Goal: Task Accomplishment & Management: Complete application form

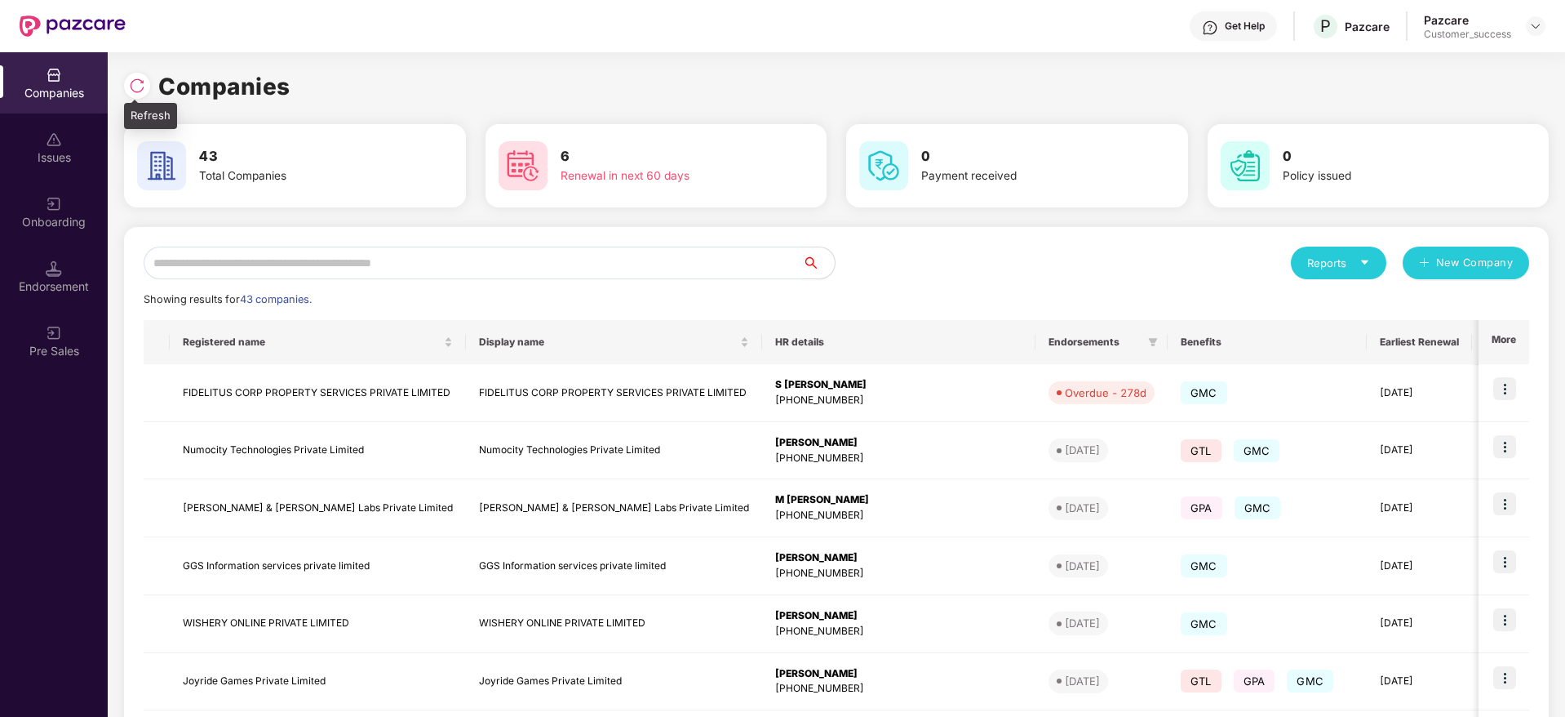
click at [134, 73] on div at bounding box center [137, 86] width 26 height 26
click at [412, 258] on input "text" at bounding box center [473, 262] width 659 height 33
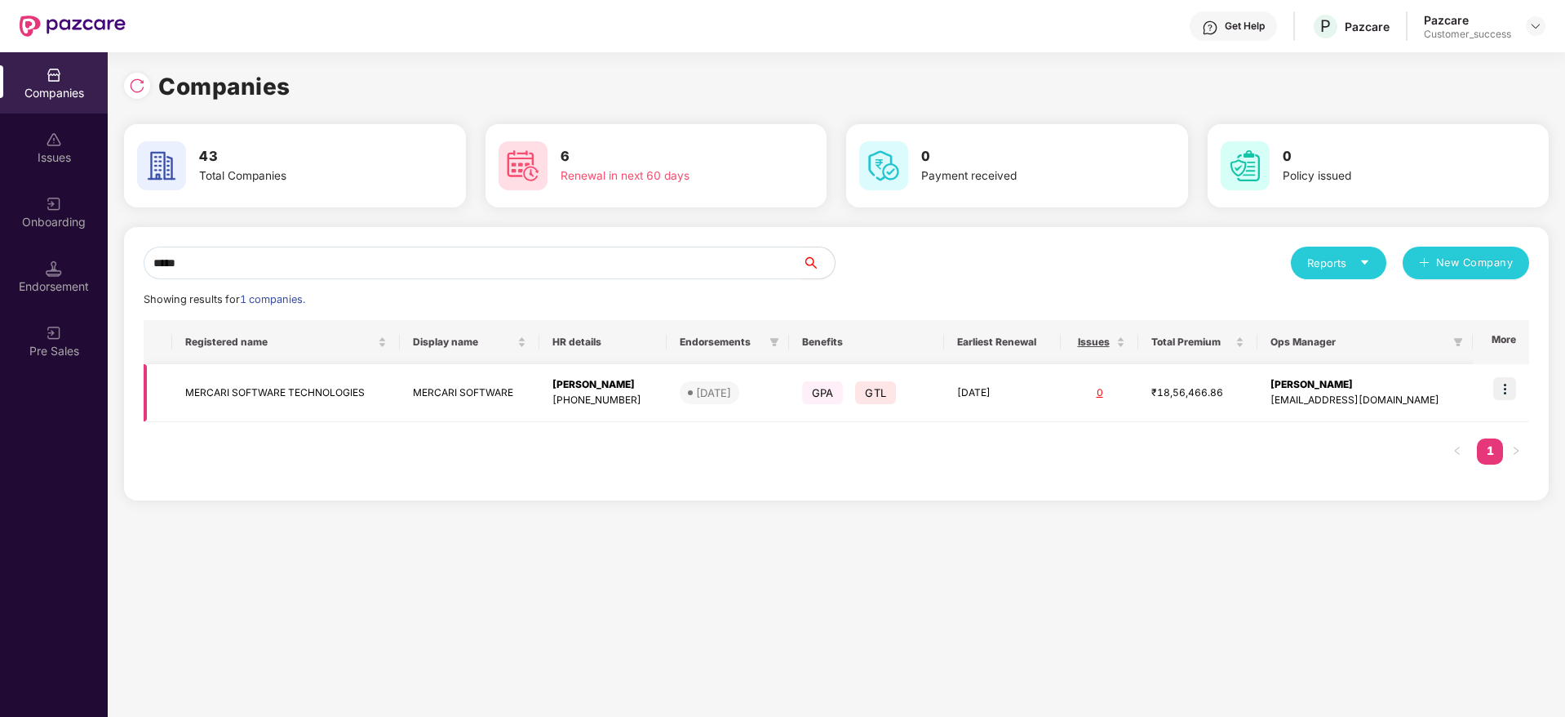
type input "*****"
click at [1507, 386] on img at bounding box center [1504, 388] width 23 height 23
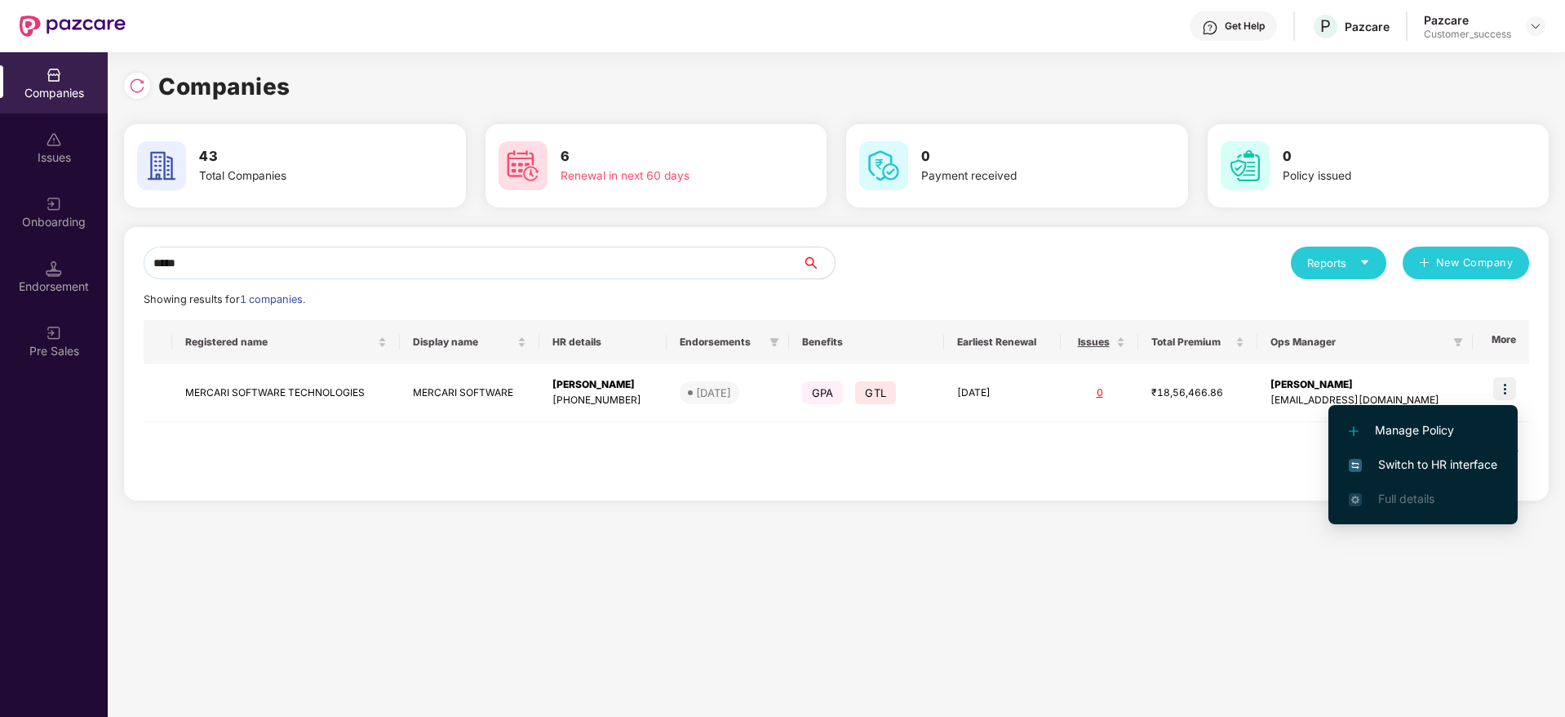
click at [1442, 468] on span "Switch to HR interface" at bounding box center [1423, 464] width 149 height 18
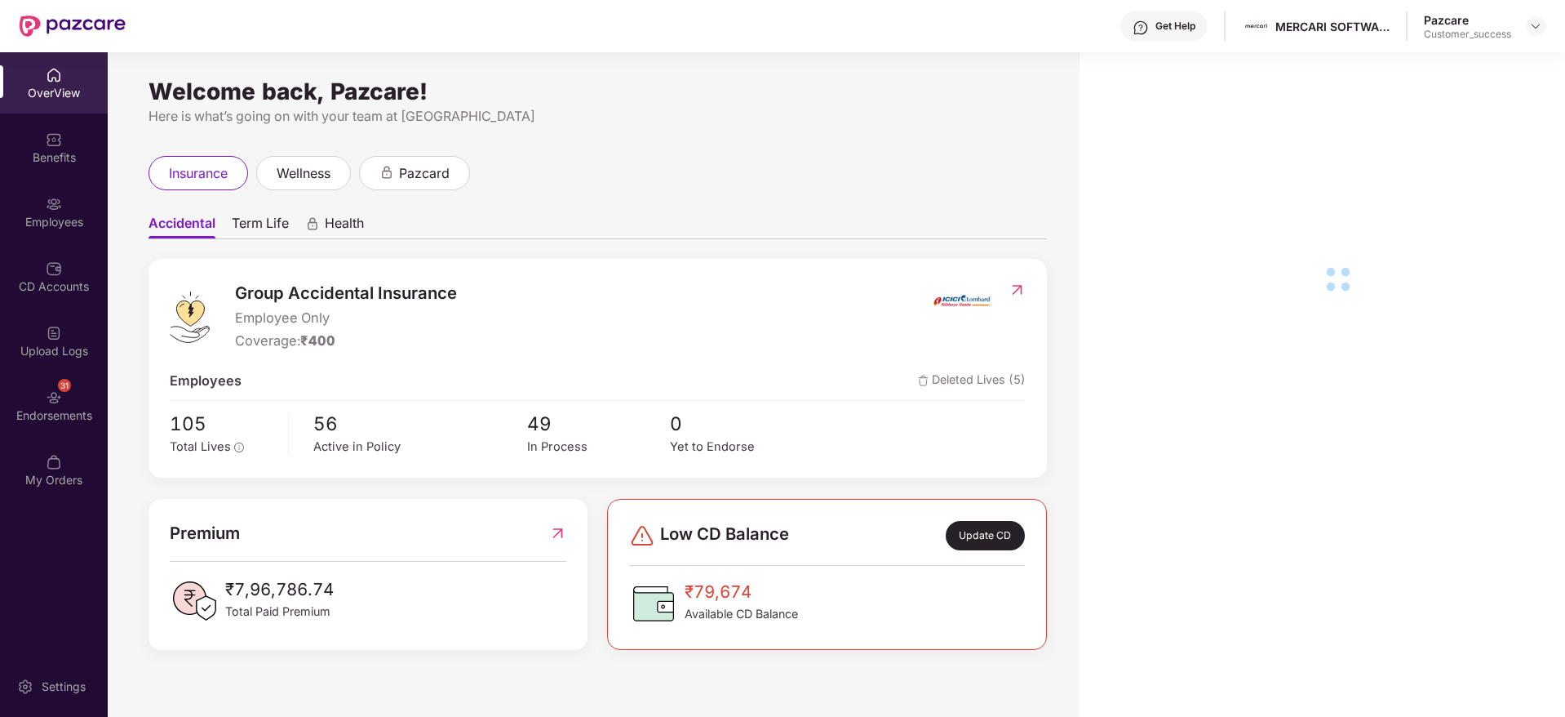
click at [51, 209] on img at bounding box center [54, 204] width 16 height 16
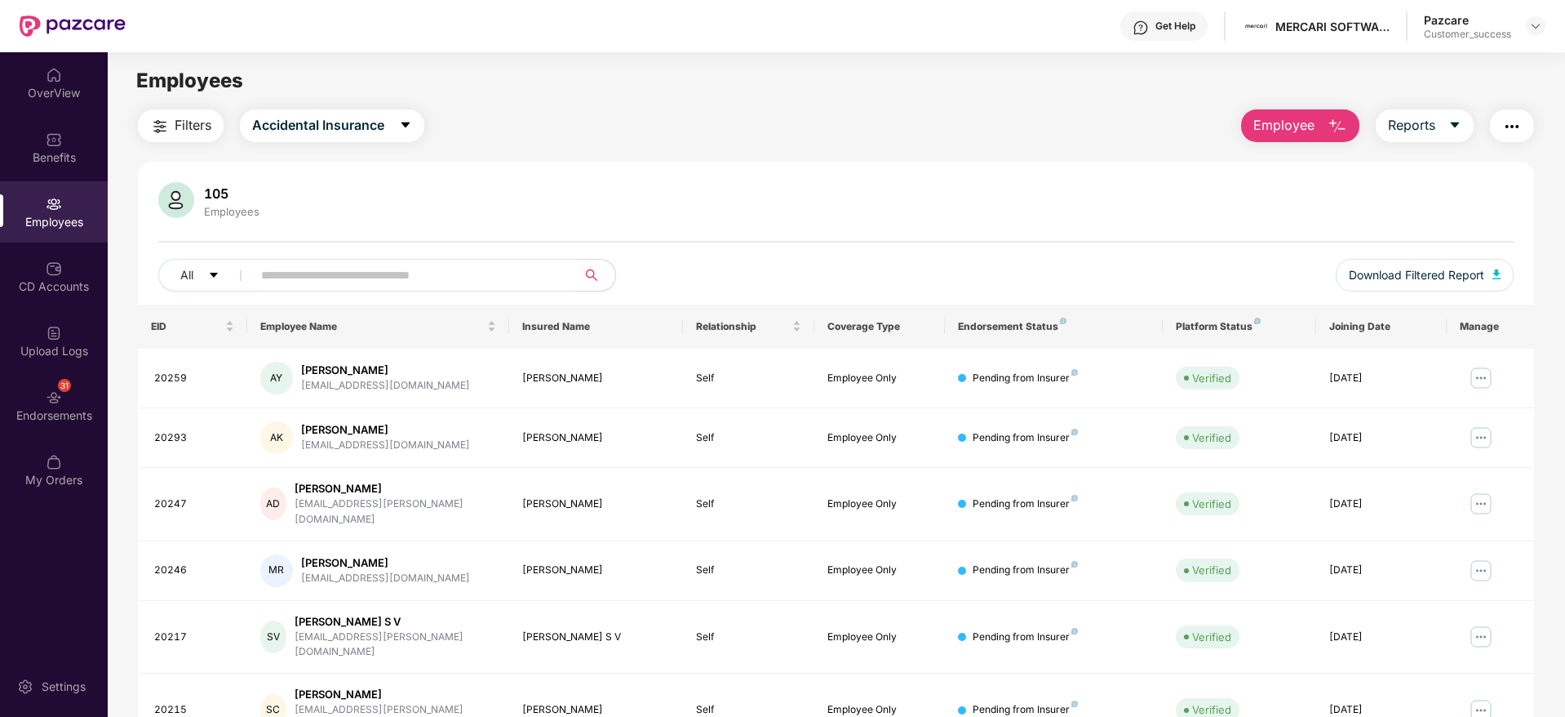
click at [1311, 126] on span "Employee" at bounding box center [1284, 125] width 61 height 20
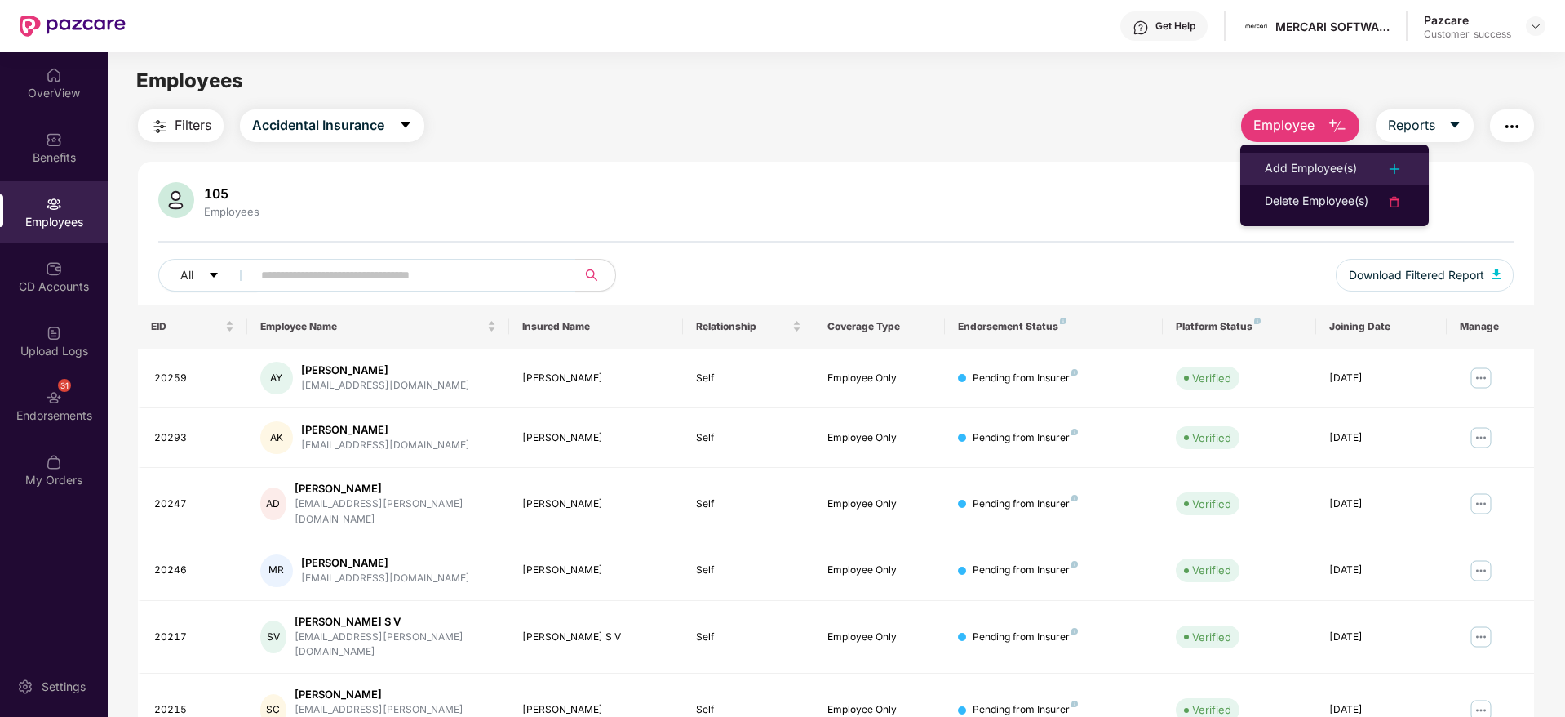
click at [1319, 154] on li "Add Employee(s)" at bounding box center [1334, 169] width 189 height 33
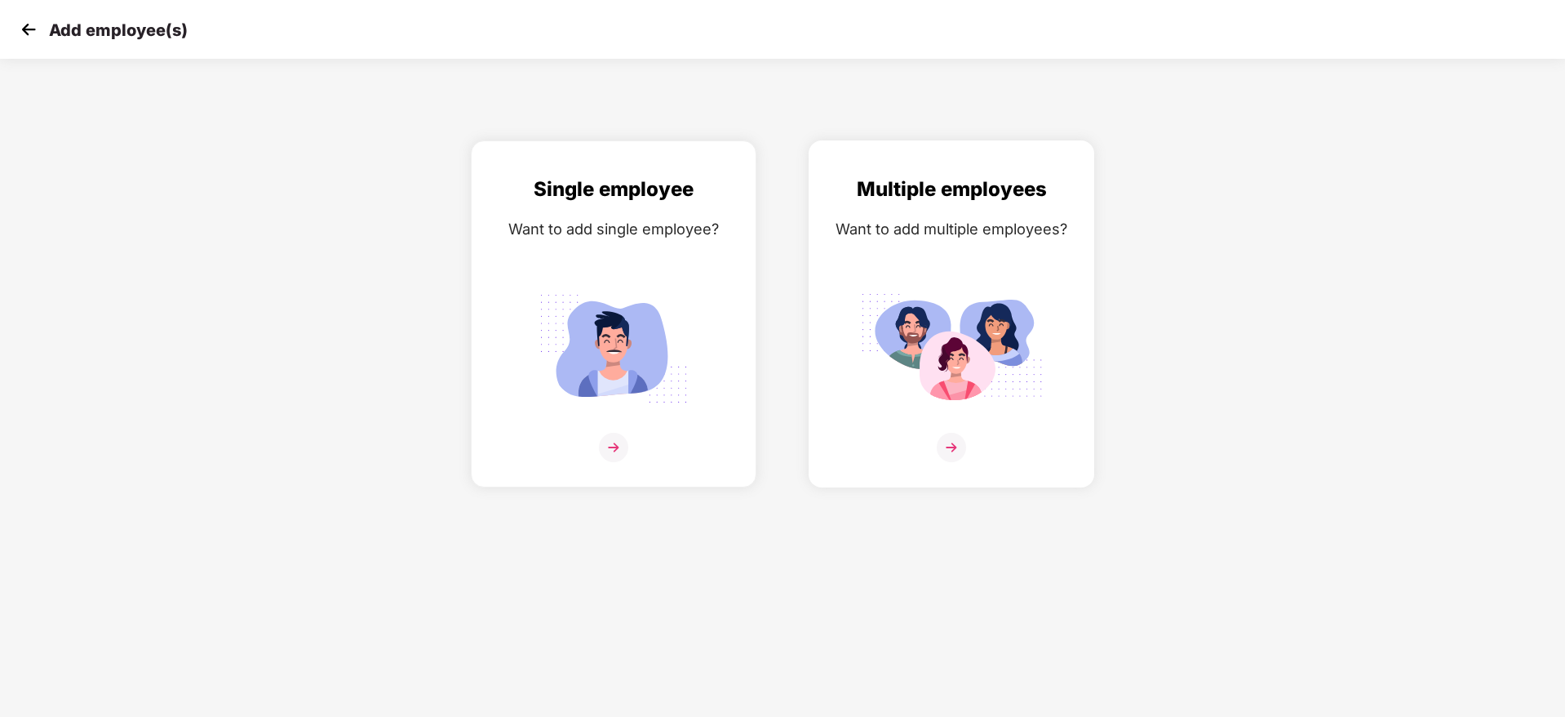
click at [1006, 327] on img at bounding box center [951, 348] width 183 height 127
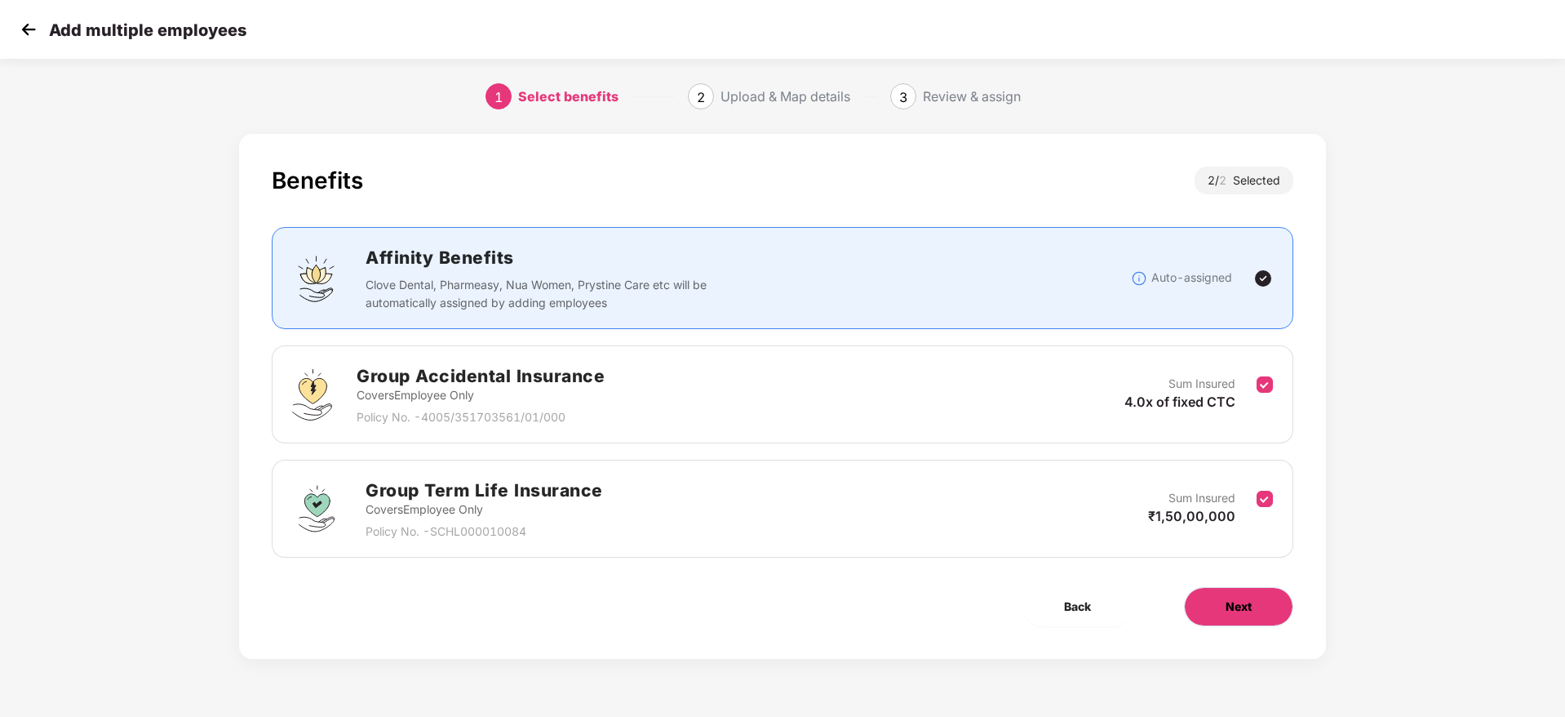
click at [1236, 599] on span "Next" at bounding box center [1239, 606] width 26 height 18
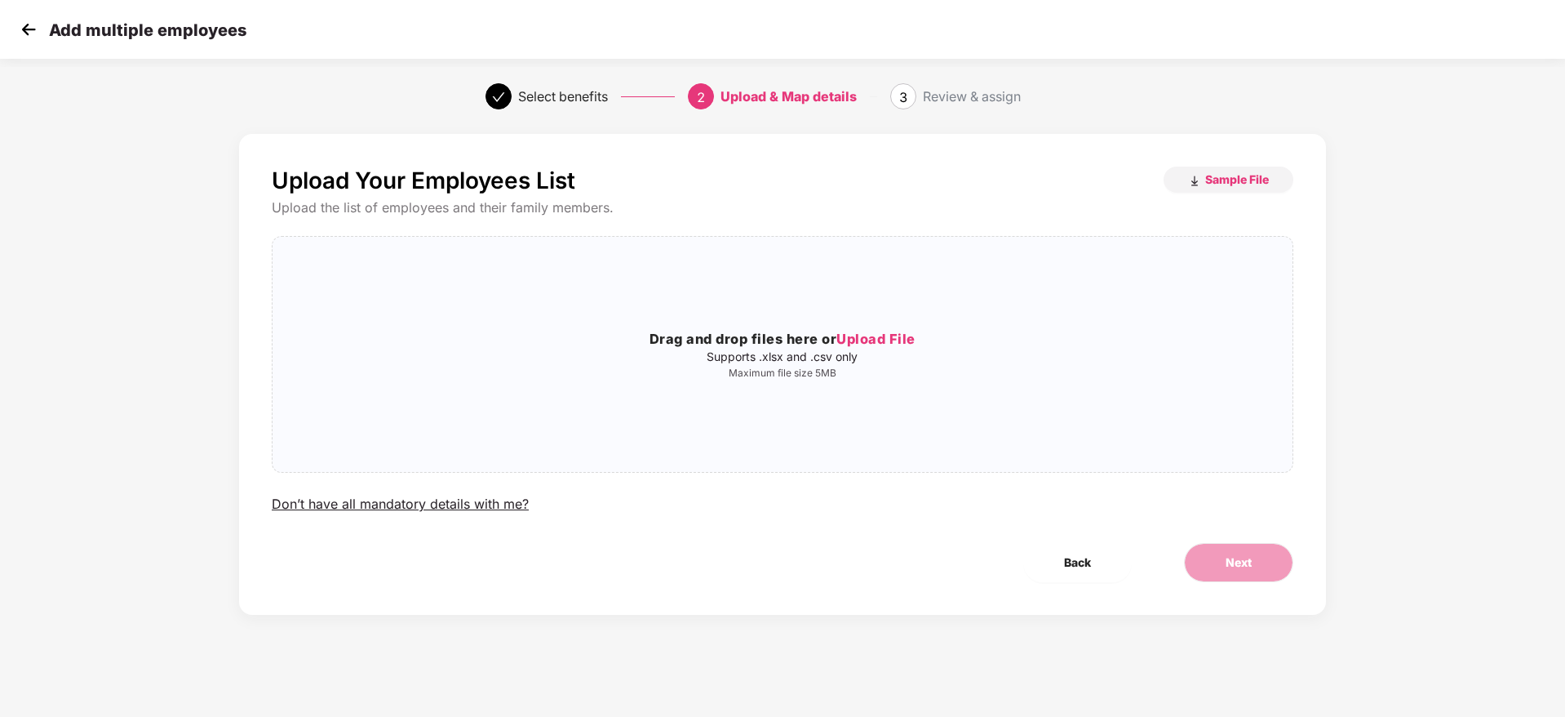
click at [1227, 199] on div "Upload the list of employees and their family members." at bounding box center [783, 207] width 1022 height 17
click at [1227, 184] on span "Sample File" at bounding box center [1237, 179] width 64 height 16
click at [923, 322] on div "Drag and drop files here or Upload File Supports .xlsx and .csv only Maximum fi…" at bounding box center [783, 354] width 1020 height 209
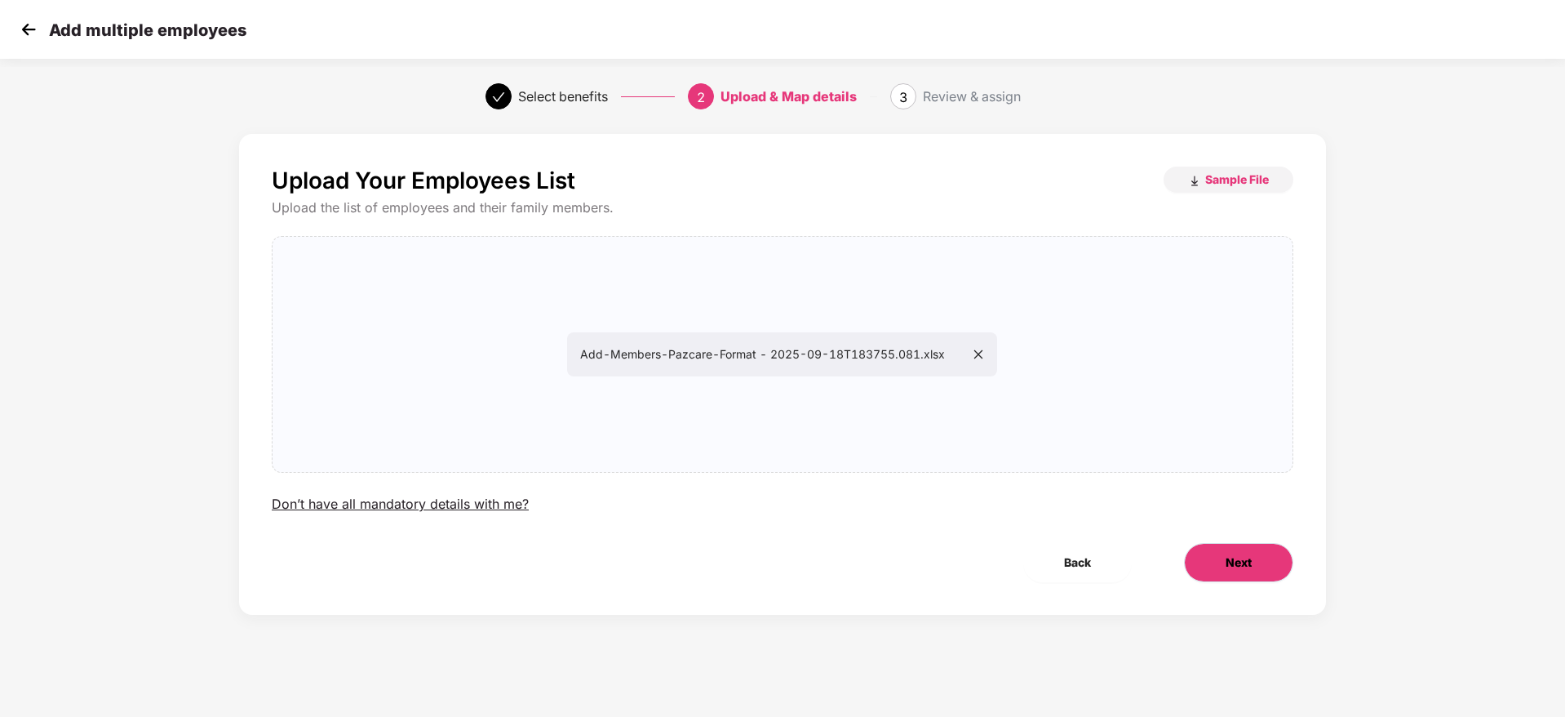
click at [1263, 575] on button "Next" at bounding box center [1238, 562] width 109 height 39
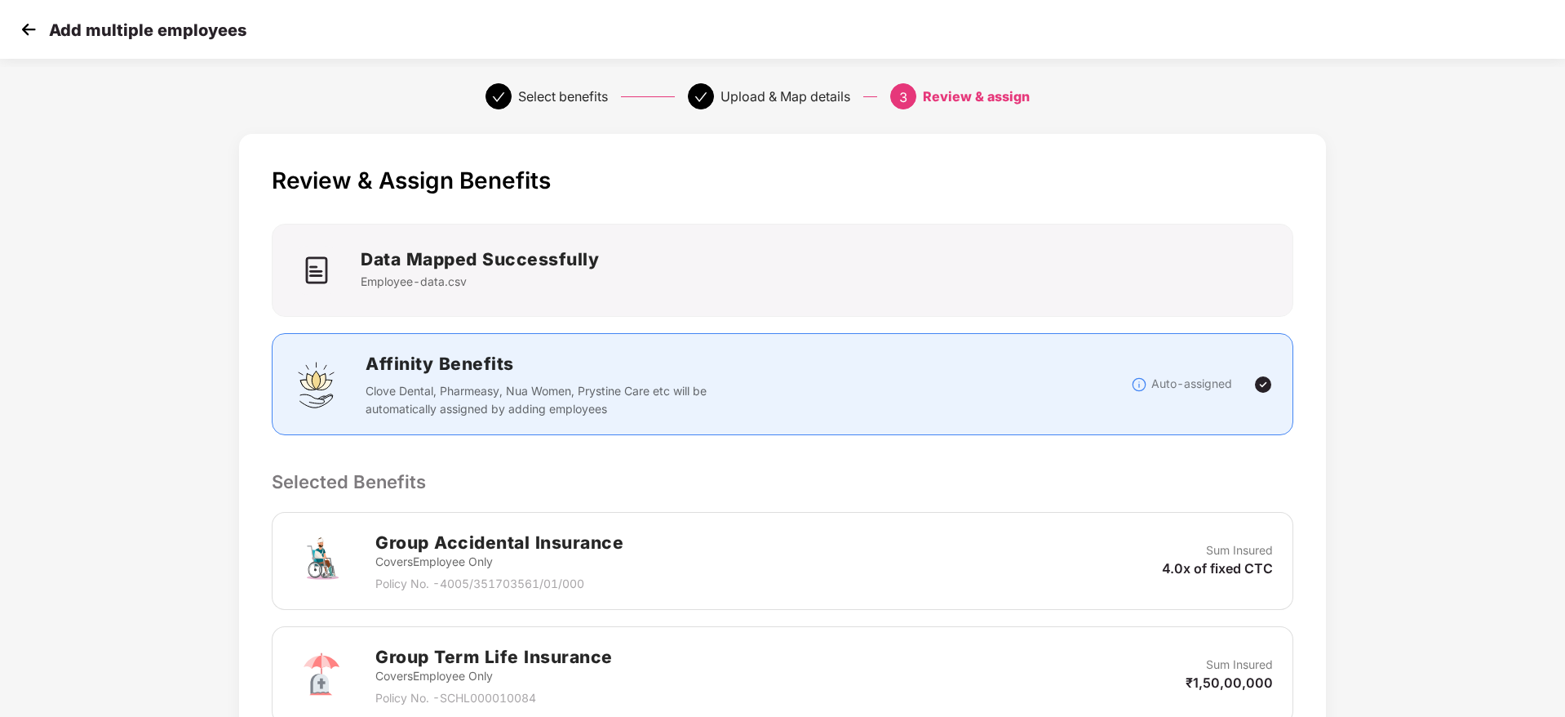
scroll to position [308, 0]
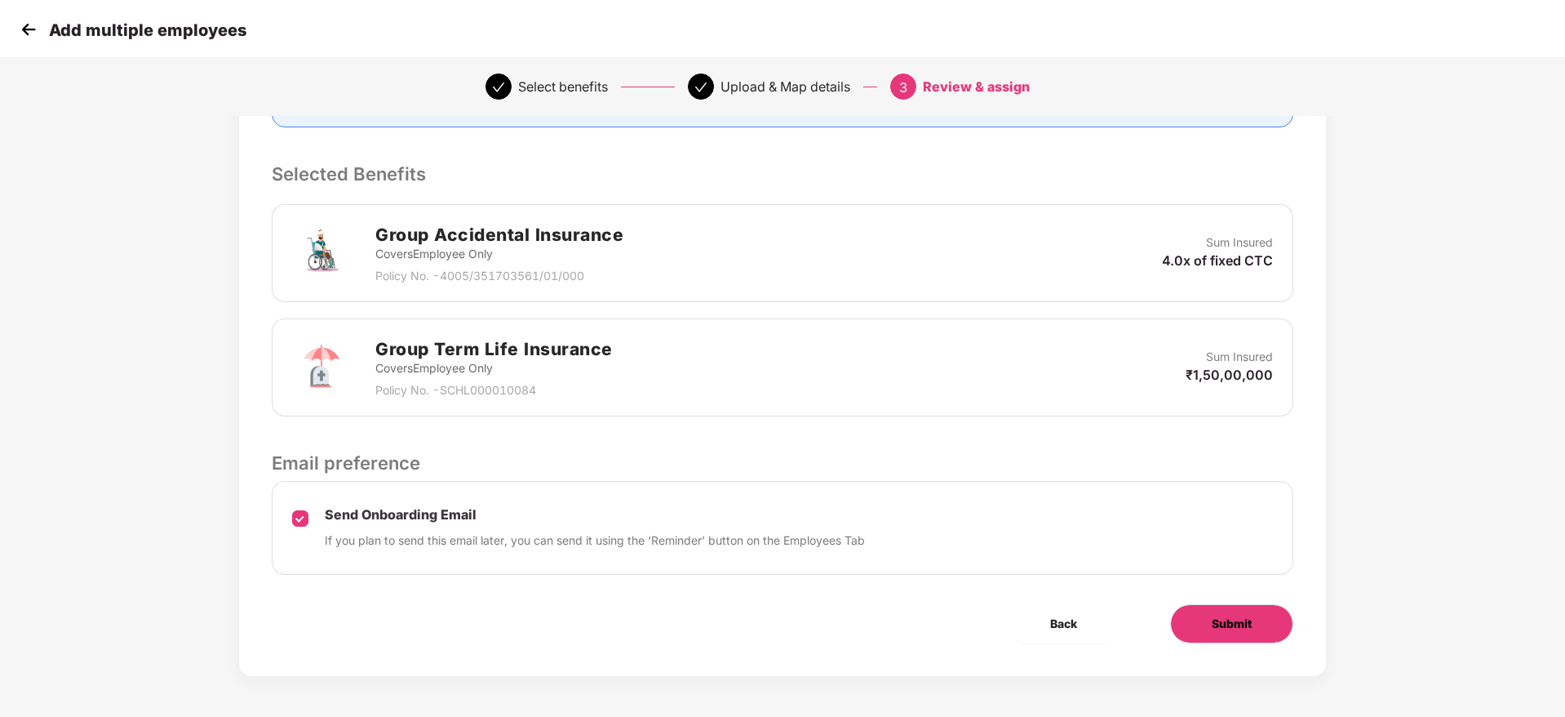
click at [1225, 615] on span "Submit" at bounding box center [1232, 624] width 40 height 18
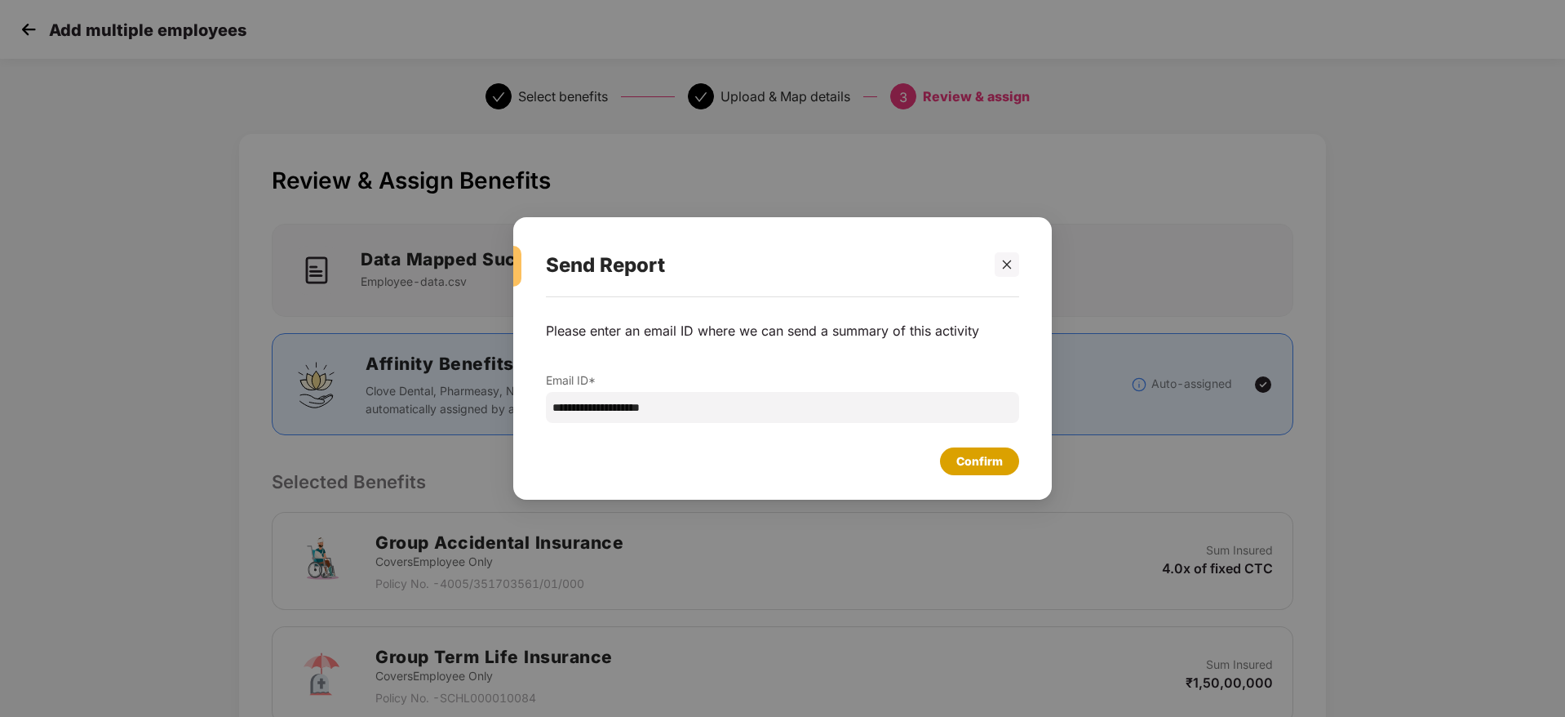
click at [973, 464] on div "Confirm" at bounding box center [979, 461] width 47 height 18
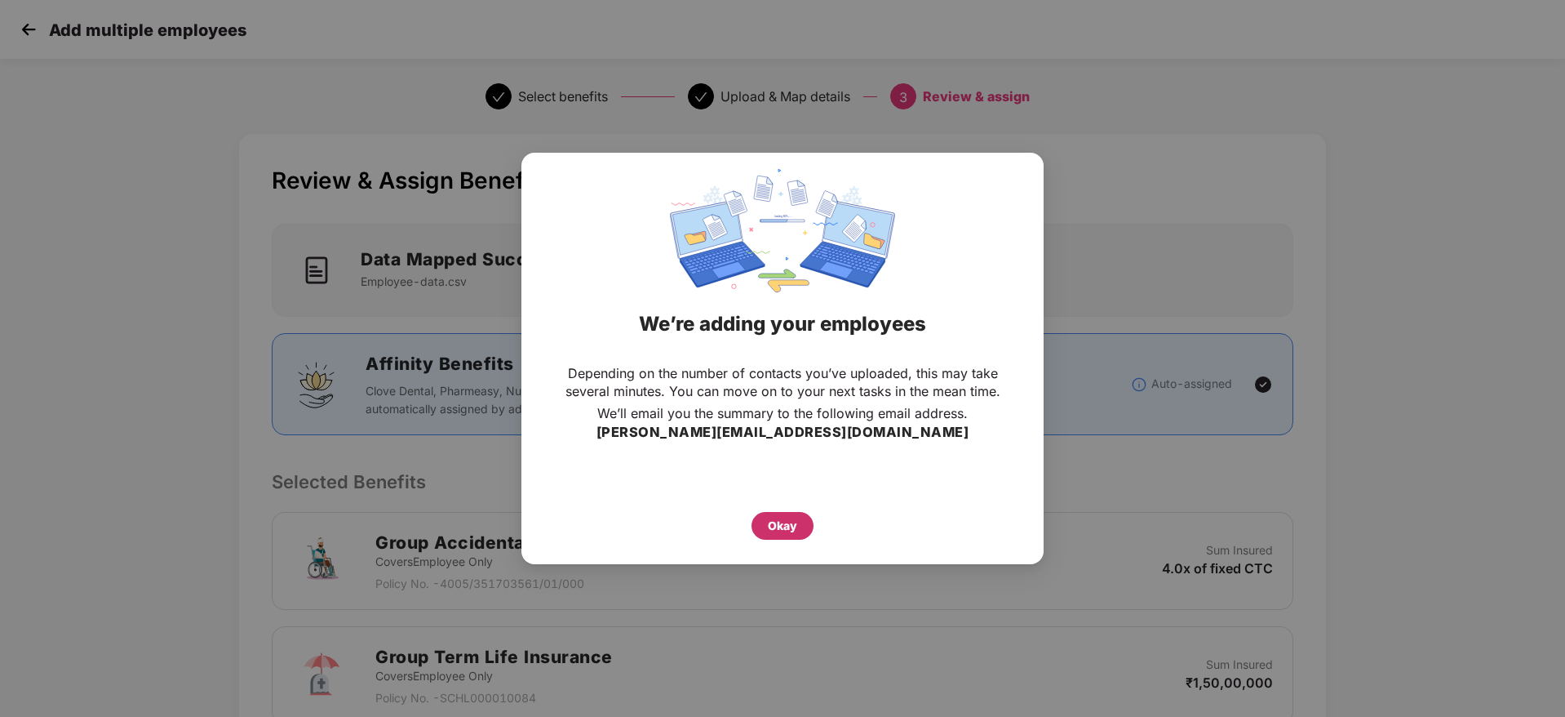
click at [766, 530] on div "Okay" at bounding box center [783, 526] width 62 height 28
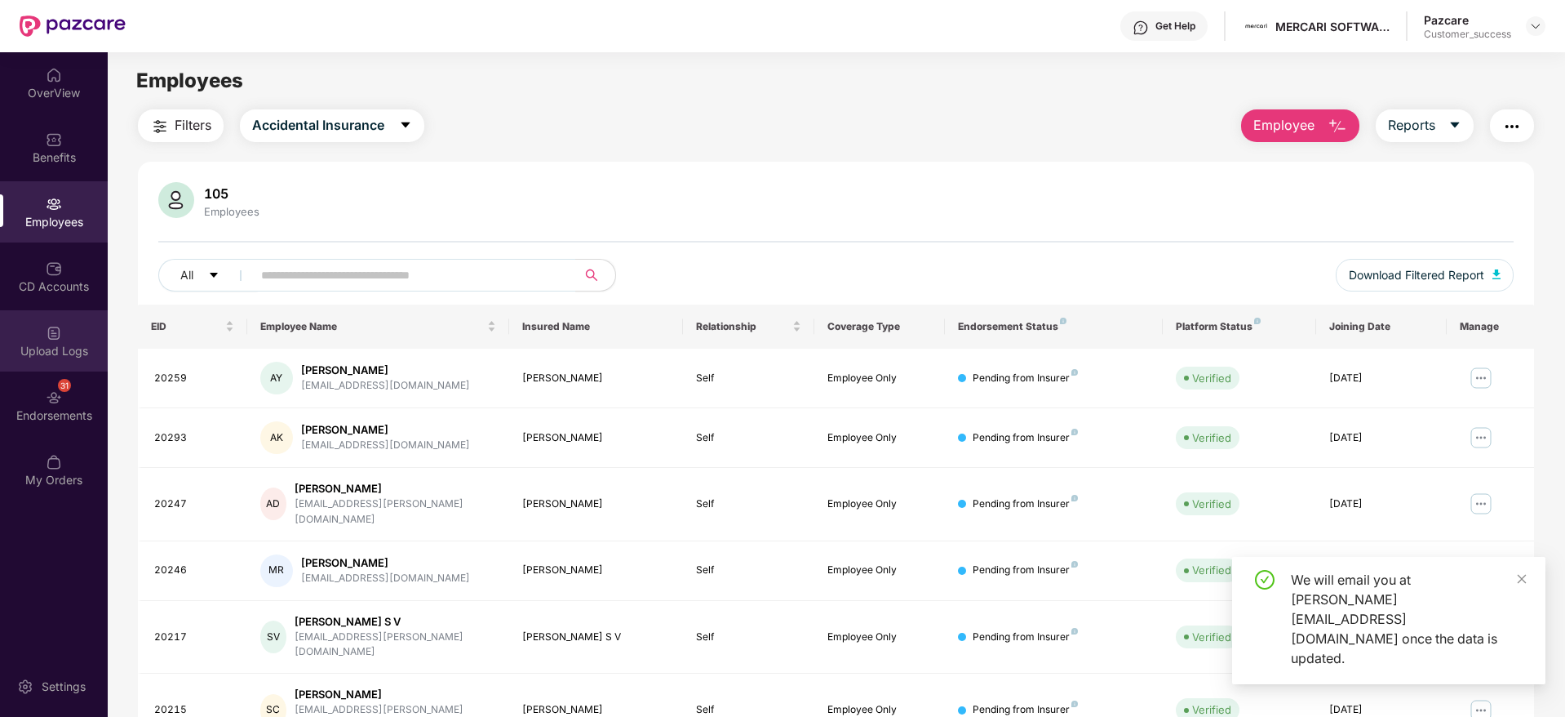
click at [71, 337] on div "Upload Logs" at bounding box center [54, 340] width 108 height 61
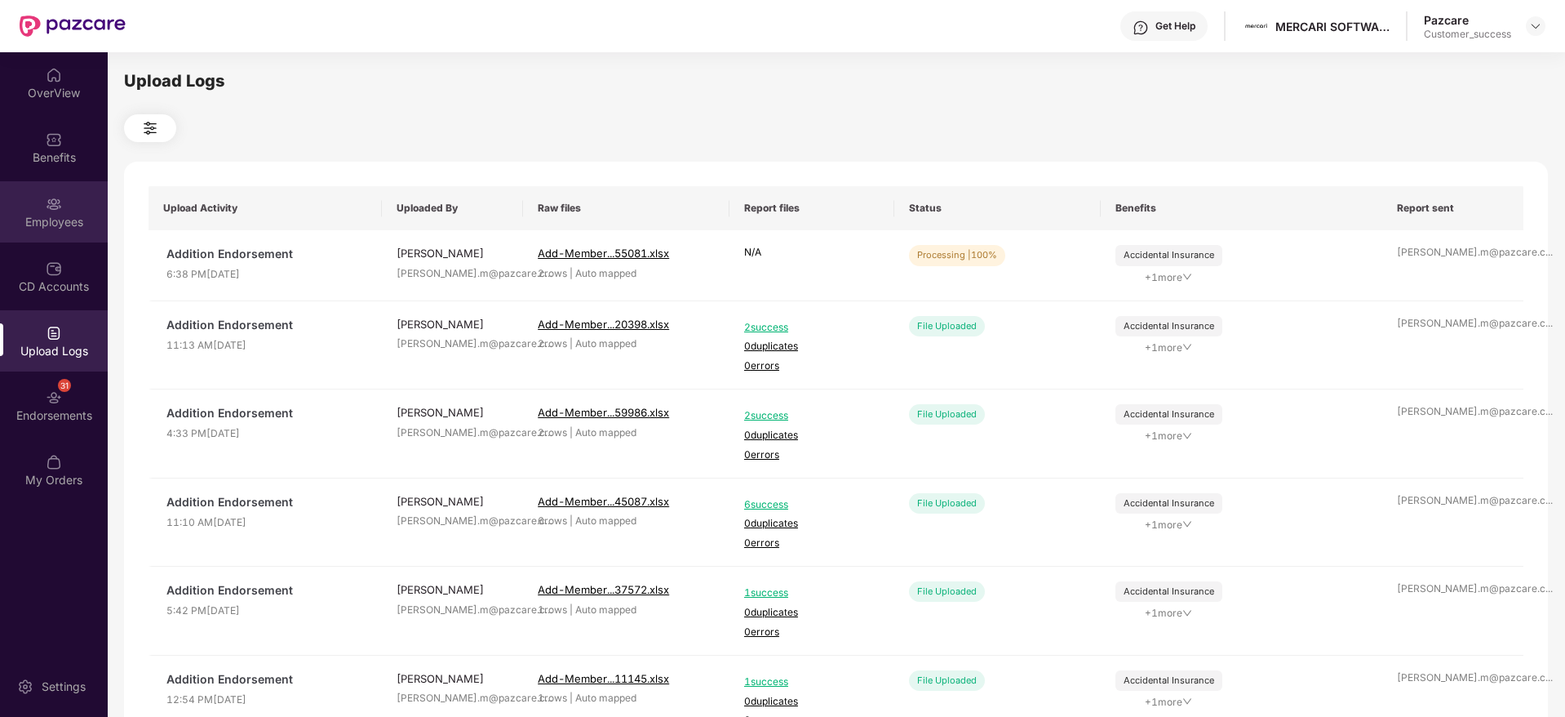
click at [65, 211] on div "Employees" at bounding box center [54, 211] width 108 height 61
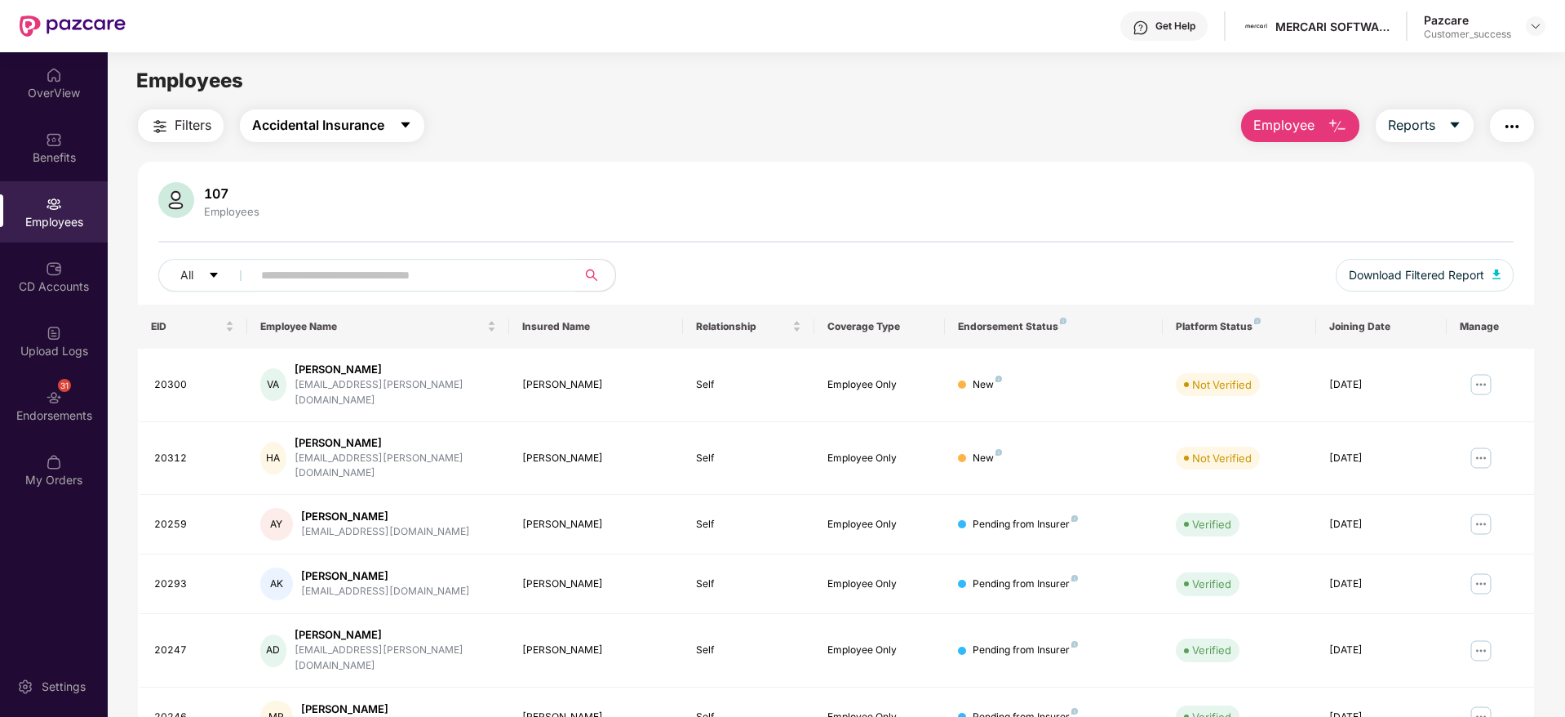
click at [382, 120] on span "Accidental Insurance" at bounding box center [318, 125] width 132 height 20
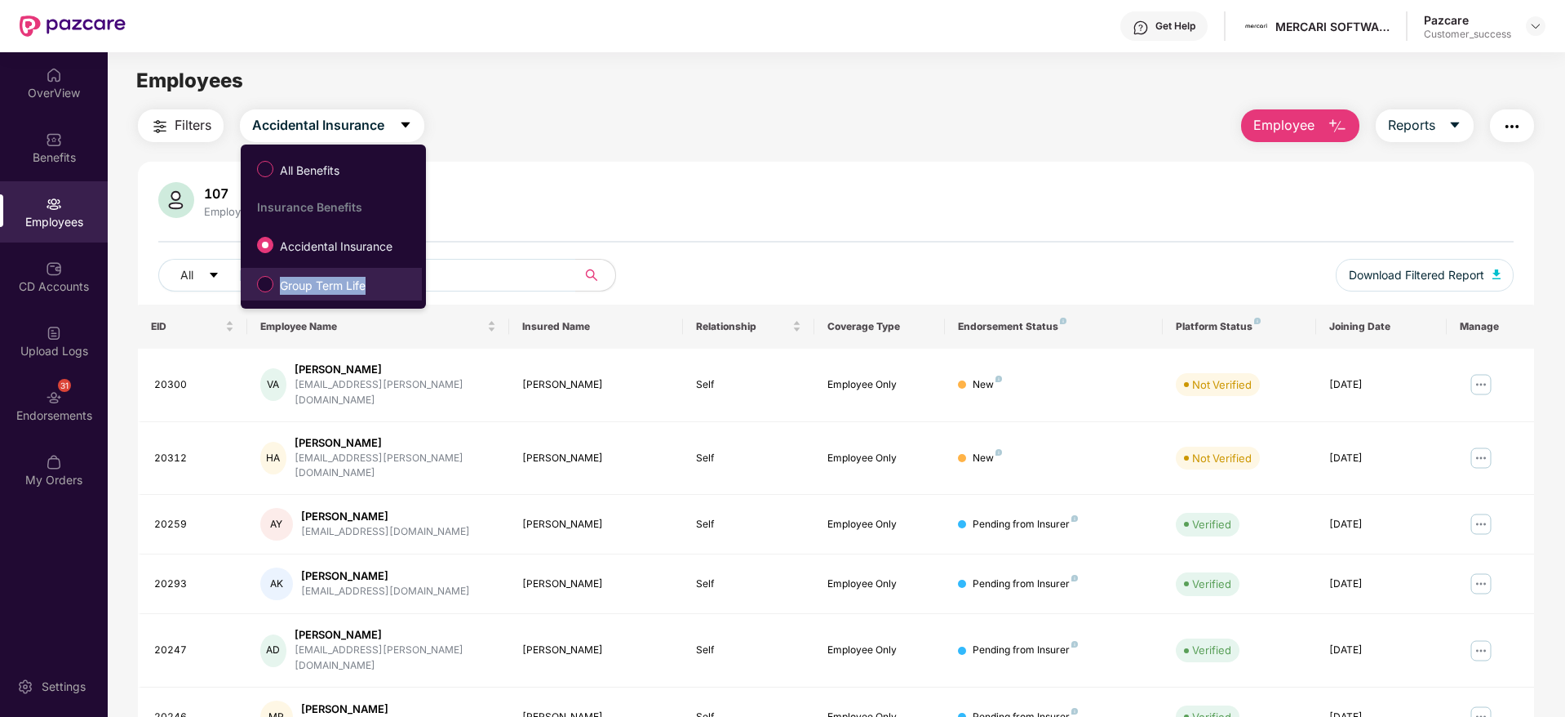
drag, startPoint x: 366, startPoint y: 282, endPoint x: 262, endPoint y: 298, distance: 104.9
click at [262, 298] on li "Group Term Life" at bounding box center [331, 284] width 181 height 33
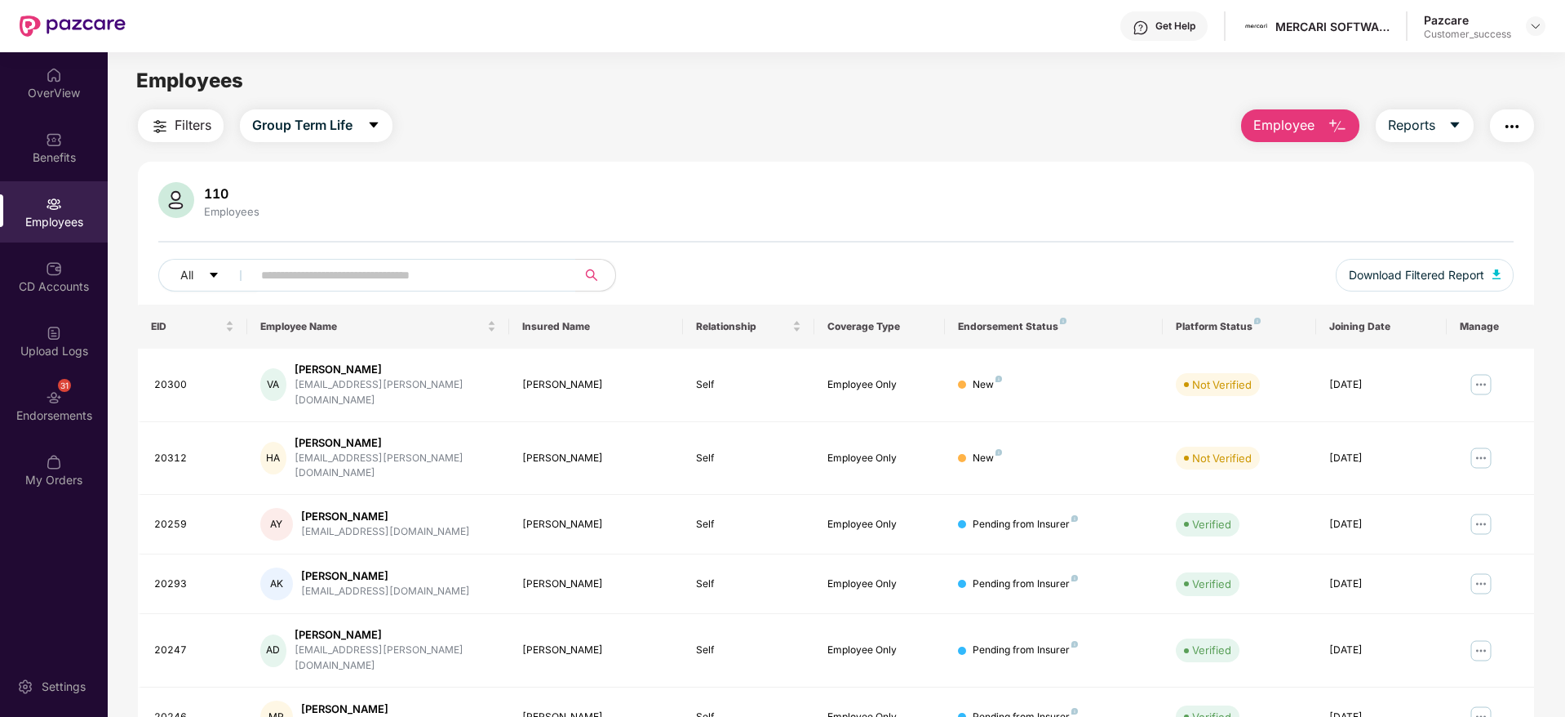
click at [726, 126] on div "Filters Group Term Life Employee Reports" at bounding box center [836, 125] width 1396 height 33
click at [1538, 20] on img at bounding box center [1535, 26] width 13 height 13
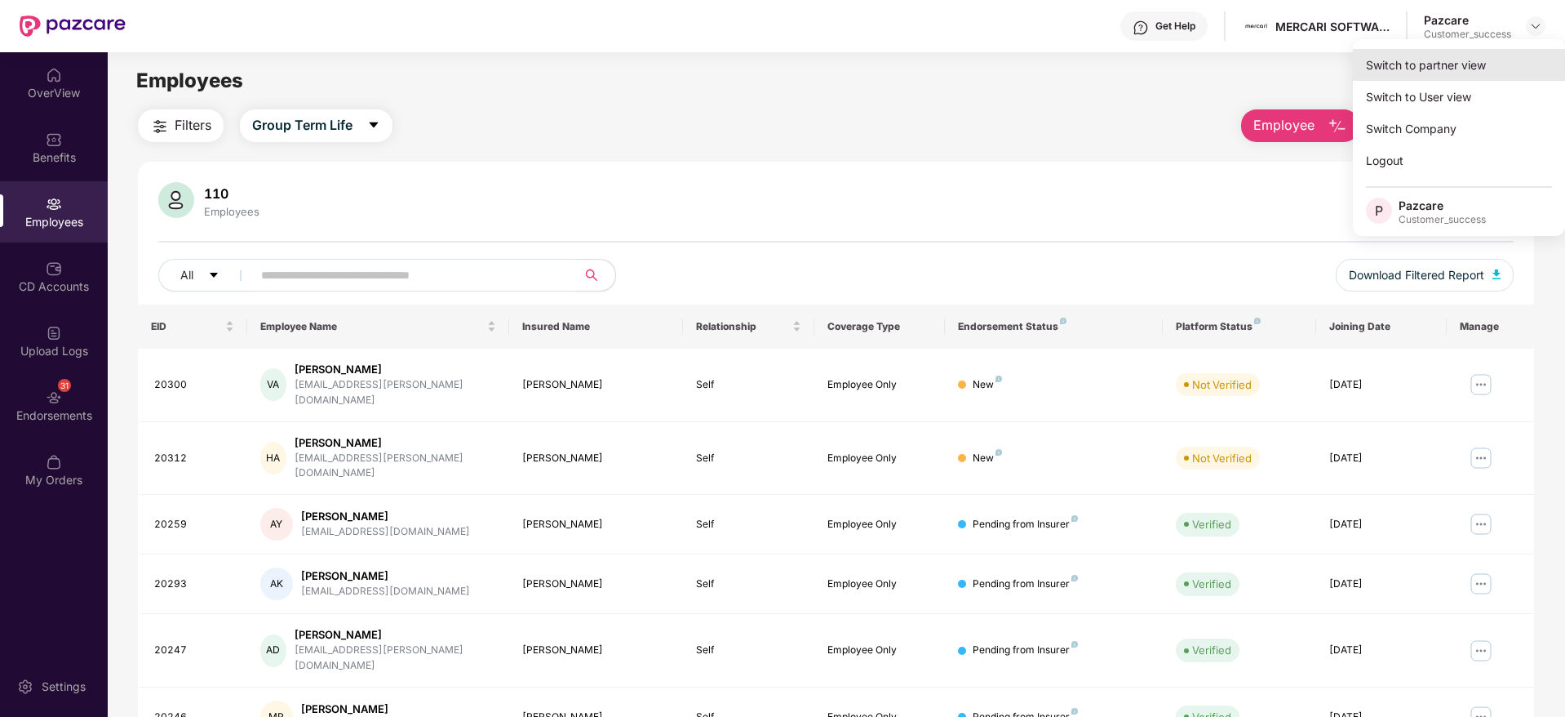
click at [1476, 62] on div "Switch to partner view" at bounding box center [1459, 65] width 212 height 32
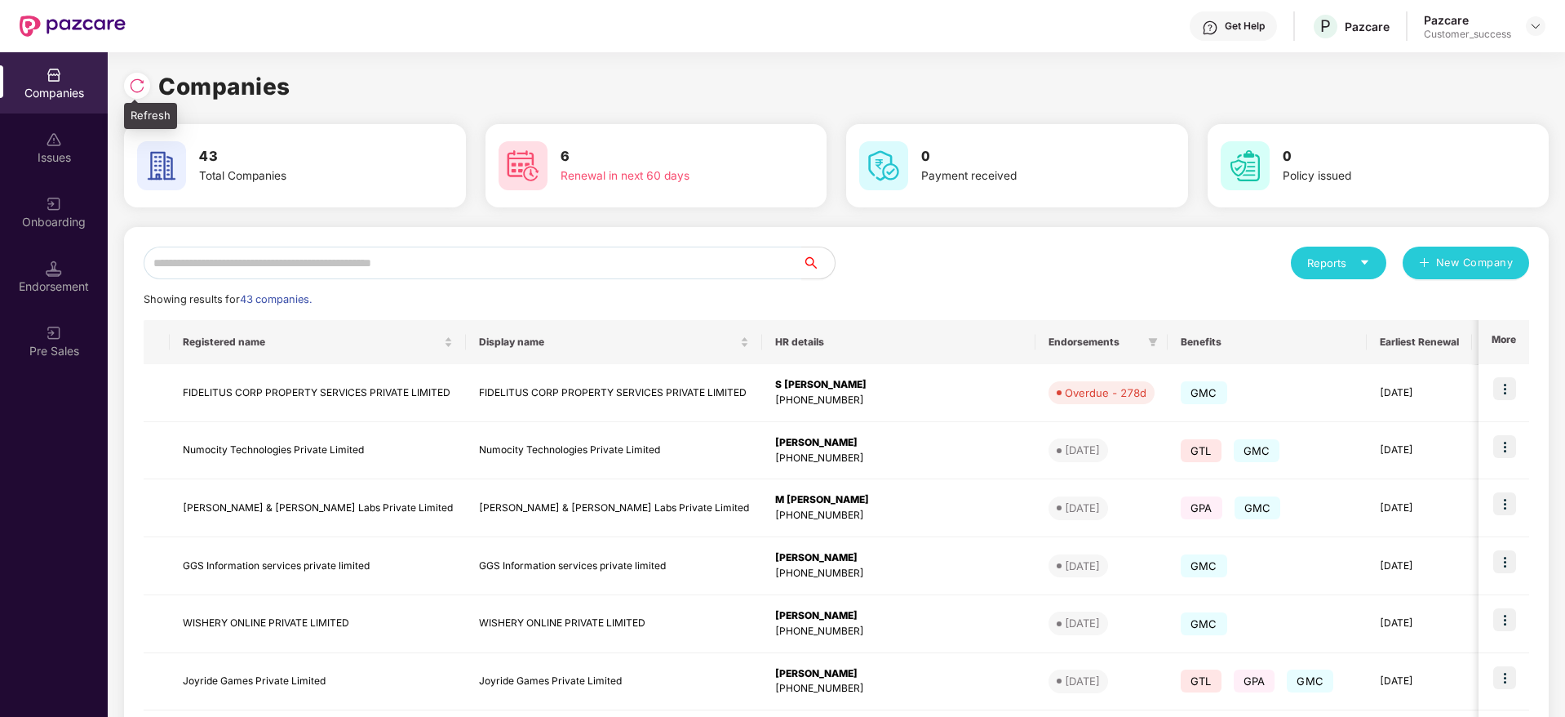
click at [138, 85] on img at bounding box center [137, 86] width 16 height 16
